Goal: Navigation & Orientation: Find specific page/section

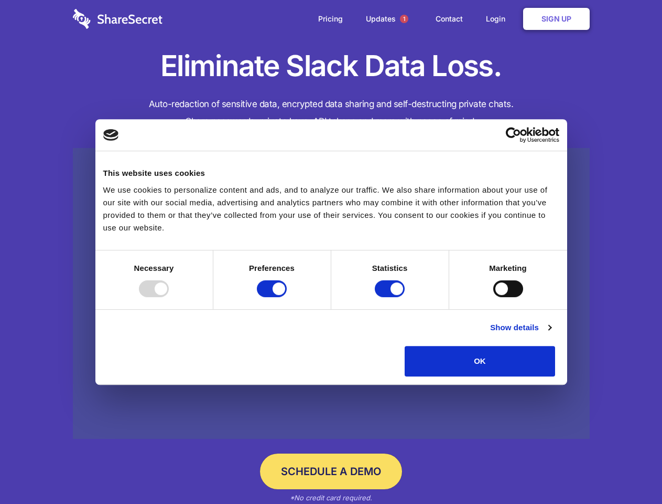
click at [169, 297] on div at bounding box center [154, 288] width 30 height 17
click at [287, 297] on input "Preferences" at bounding box center [272, 288] width 30 height 17
checkbox input "false"
click at [391, 297] on input "Statistics" at bounding box center [390, 288] width 30 height 17
checkbox input "false"
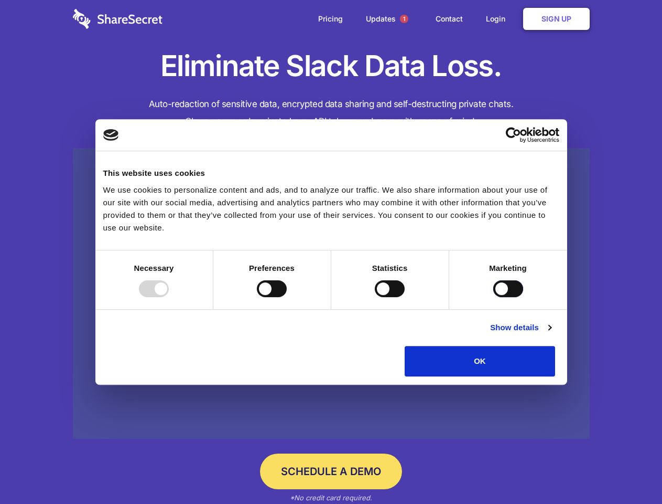
click at [494, 297] on input "Marketing" at bounding box center [509, 288] width 30 height 17
checkbox input "true"
click at [551, 334] on link "Show details" at bounding box center [520, 327] width 61 height 13
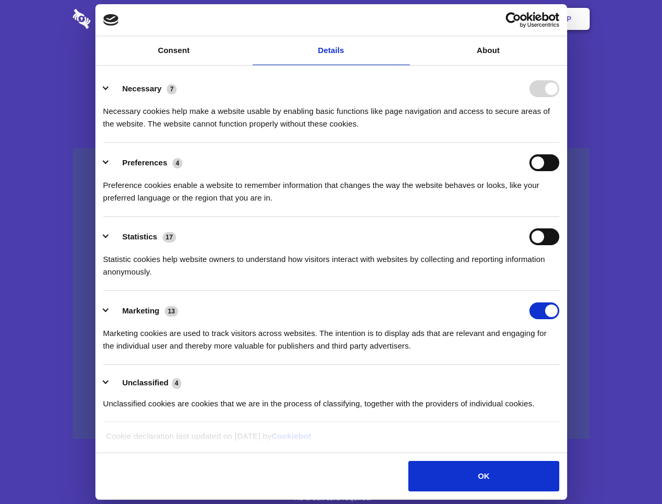
click at [560, 143] on li "Necessary 7 Necessary cookies help make a website usable by enabling basic func…" at bounding box center [331, 106] width 456 height 74
click at [404, 19] on span "1" at bounding box center [404, 19] width 8 height 8
